Goal: Task Accomplishment & Management: Manage account settings

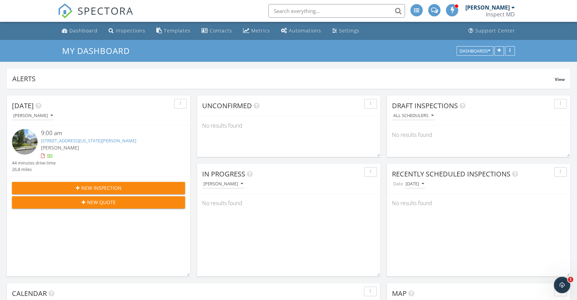
click at [305, 4] on input "text" at bounding box center [336, 11] width 137 height 14
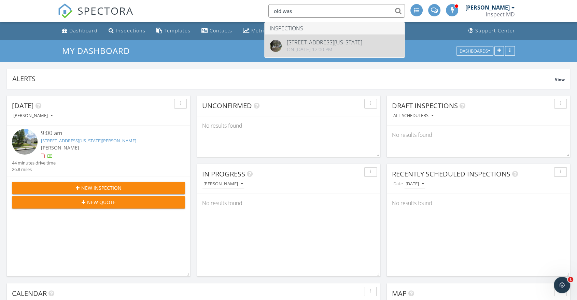
type input "old was"
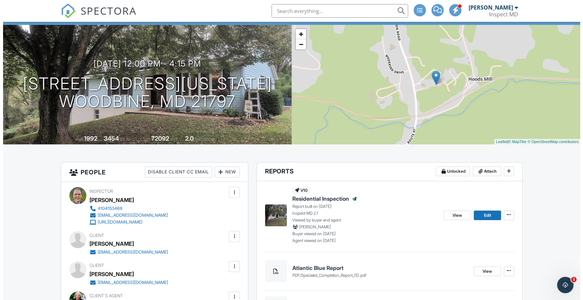
scroll to position [114, 0]
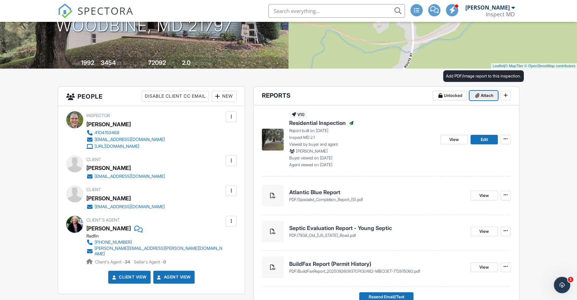
click at [478, 93] on icon at bounding box center [477, 95] width 4 height 5
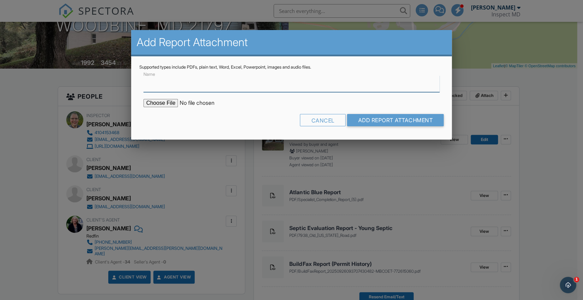
click at [241, 86] on input "Name" at bounding box center [291, 83] width 296 height 17
type input "V"
type input "A"
type input "W"
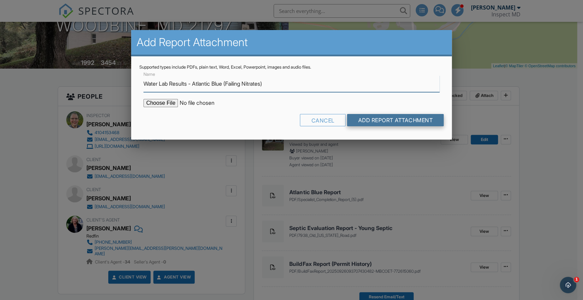
type input "Water Lab Results - Atlantic Blue (Failing Nitrates)"
click at [421, 125] on input "Add Report Attachment" at bounding box center [395, 120] width 97 height 12
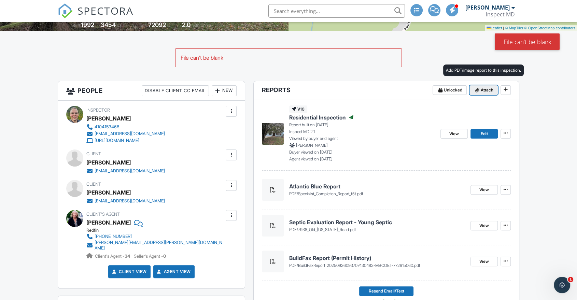
click at [487, 90] on span "Attach" at bounding box center [487, 90] width 13 height 7
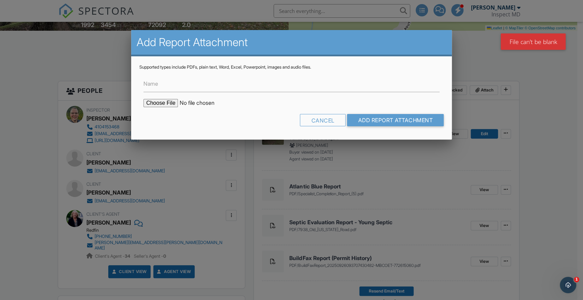
drag, startPoint x: 183, startPoint y: 93, endPoint x: 187, endPoint y: 86, distance: 8.1
click at [183, 92] on form "Name Cancel Add Report Attachment" at bounding box center [291, 100] width 304 height 61
click at [187, 86] on input "Name" at bounding box center [291, 83] width 296 height 17
type input "Water Test Results (Atlantic Blue)"
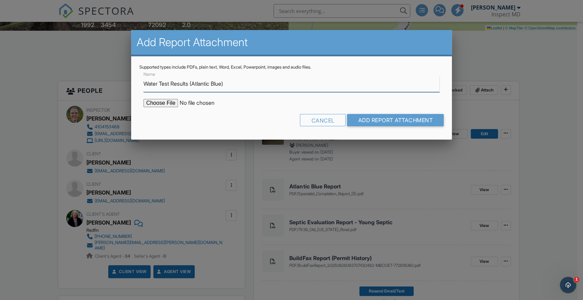
click at [261, 85] on input "Water Test Results (Atlantic Blue)" at bounding box center [291, 83] width 296 height 17
click at [148, 104] on input "file" at bounding box center [201, 103] width 116 height 8
type input "C:\fakepath\7939 OLD WASHINGTON ROAD FAILING NITRATES - AB - FVAL .pdf"
click at [250, 88] on input "Water Test Results (Atlantic Blue)" at bounding box center [291, 83] width 296 height 17
drag, startPoint x: 246, startPoint y: 84, endPoint x: 192, endPoint y: 82, distance: 54.0
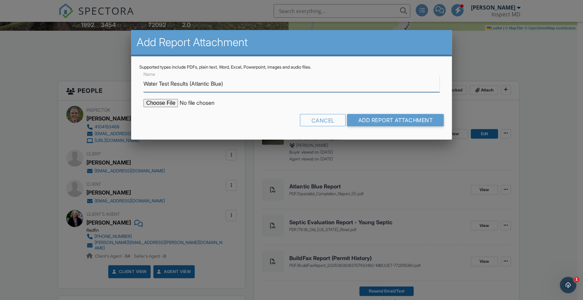
click at [192, 82] on input "Water Test Results (Atlantic Blue)" at bounding box center [291, 83] width 296 height 17
type input "Water Test Results - Atlantic Blue (Failing Nitrates)"
click at [391, 117] on input "Add Report Attachment" at bounding box center [395, 120] width 97 height 12
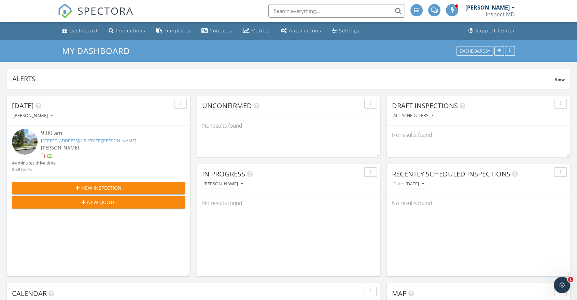
click at [87, 139] on link "432 Delaware Rd, Frederick, MD 21701" at bounding box center [88, 141] width 95 height 6
